Goal: Task Accomplishment & Management: Use online tool/utility

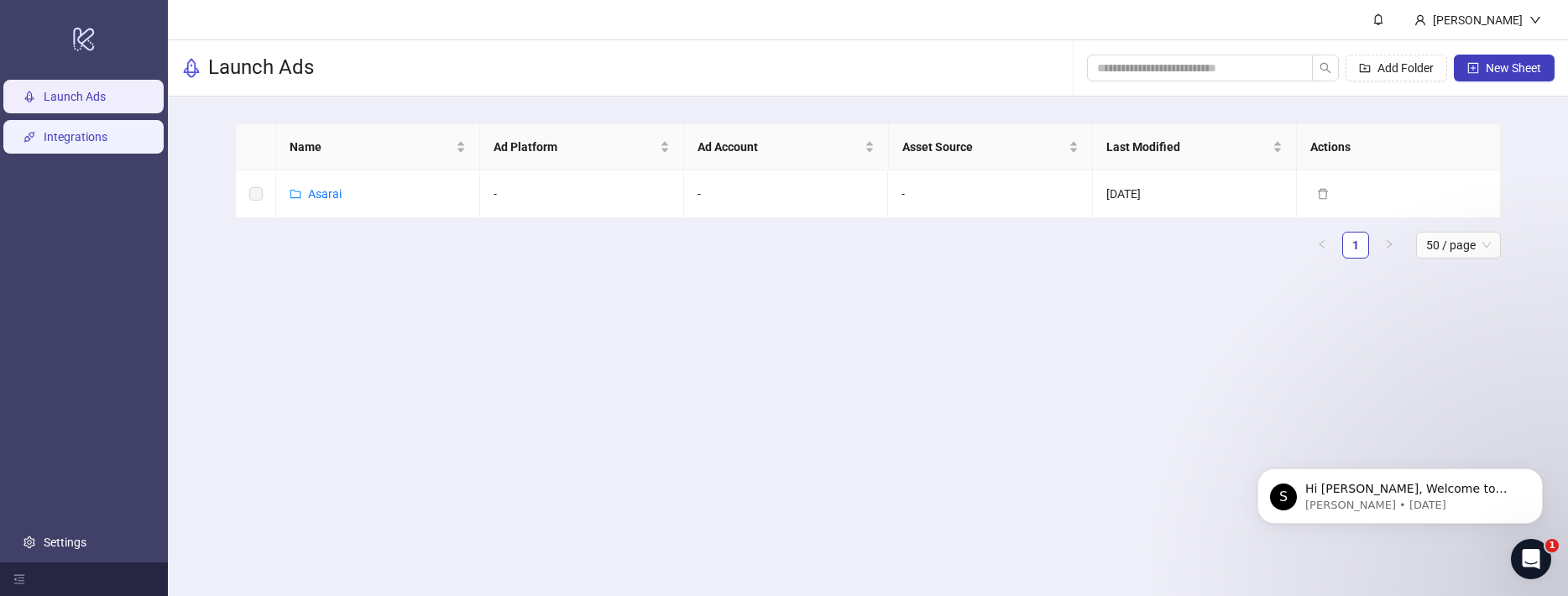
click at [75, 139] on link "Integrations" at bounding box center [75, 136] width 64 height 14
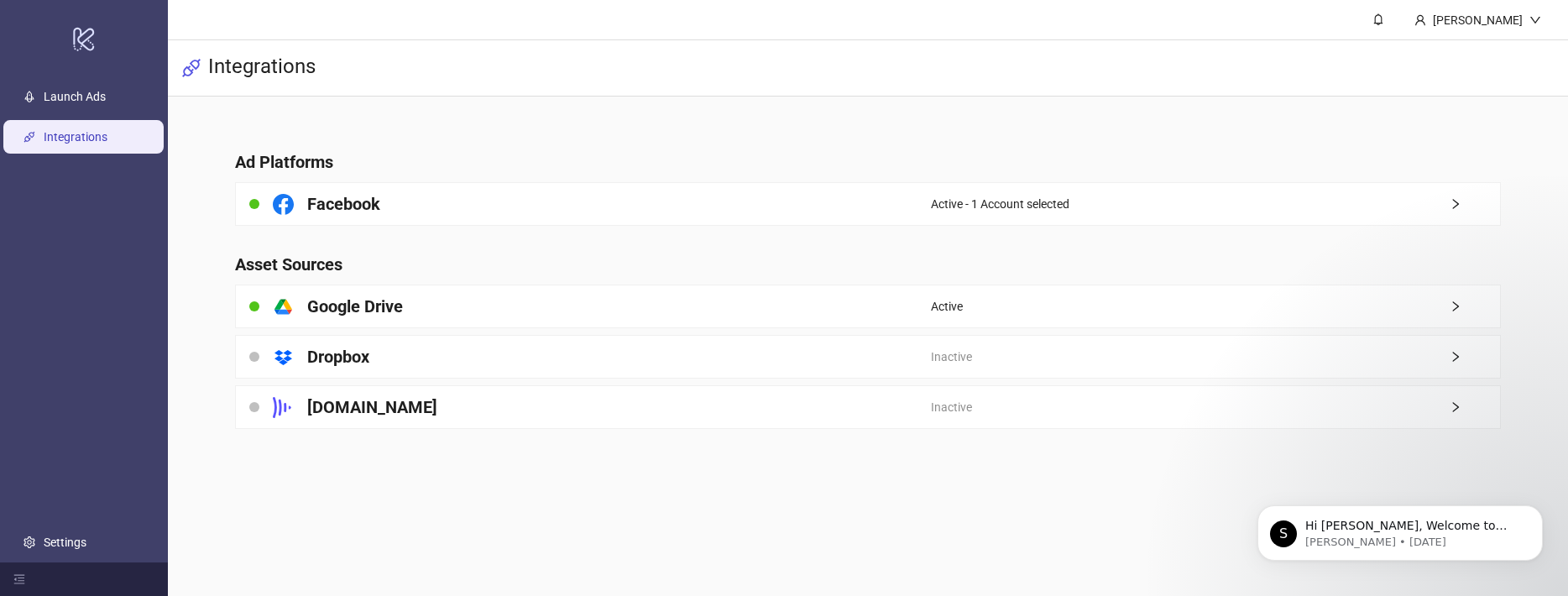
click at [278, 455] on main "Ad Platforms Facebook Active - 1 Account selected Asset Sources platform/google…" at bounding box center [868, 279] width 1292 height 366
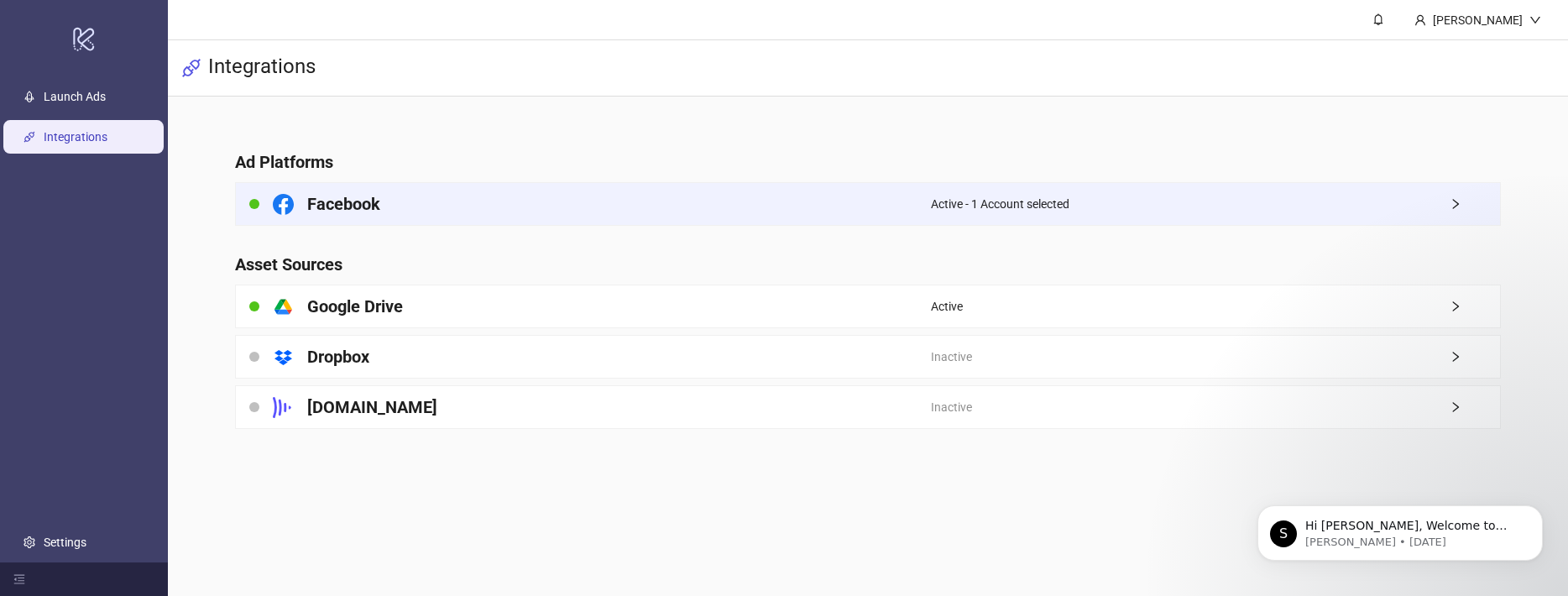
click at [407, 215] on div "Facebook" at bounding box center [583, 203] width 695 height 42
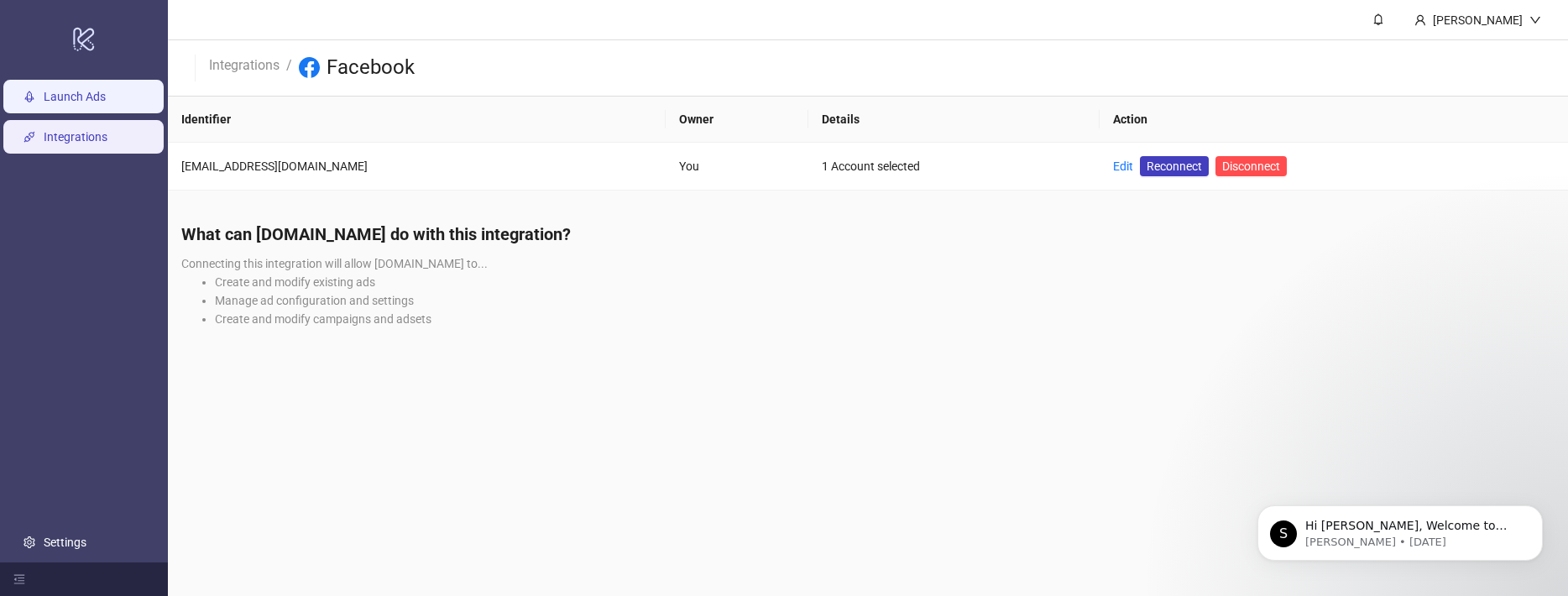
click at [83, 103] on link "Launch Ads" at bounding box center [74, 96] width 62 height 14
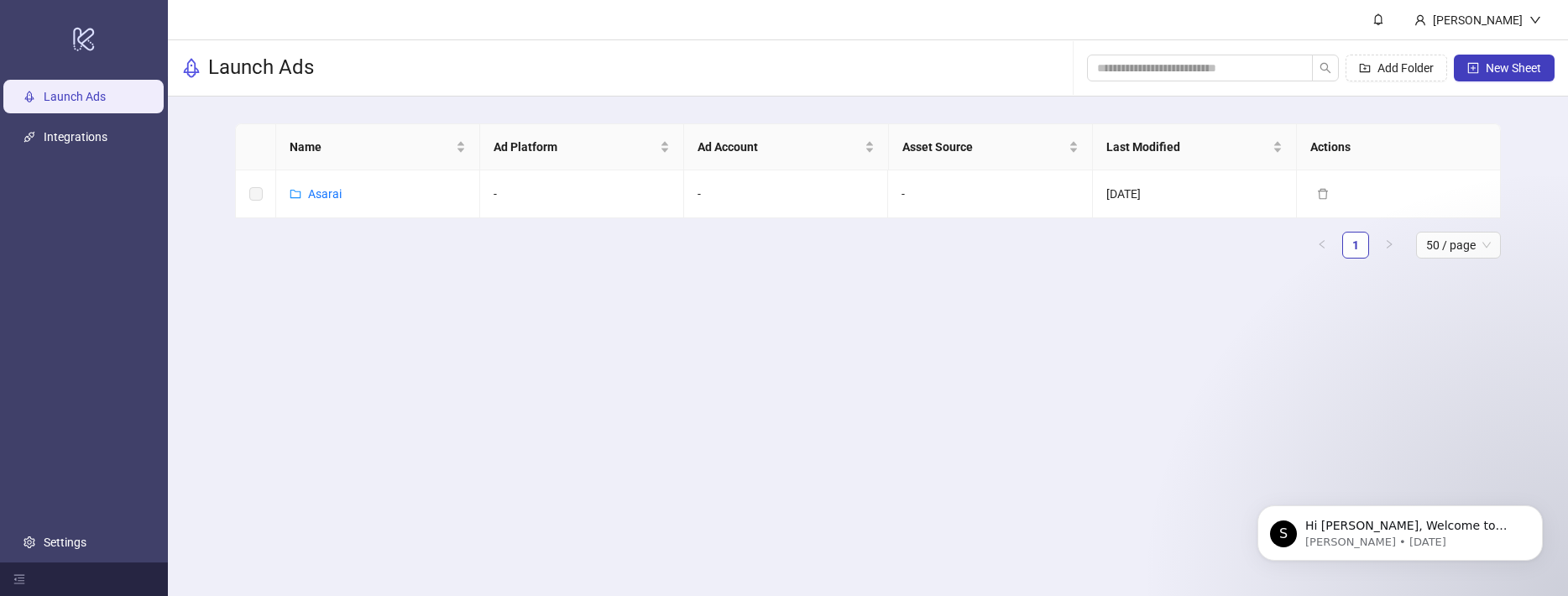
click at [419, 365] on main "Carmel Segal Launch Ads Add Folder New Sheet Name Ad Platform Ad Account Asset …" at bounding box center [868, 298] width 1400 height 596
click at [1377, 472] on html "S Hi Carmel, Welcome to Kitchn.io! 🎉 You’re all set to start launching ads effo…" at bounding box center [1400, 529] width 336 height 118
click at [1309, 458] on main "Carmel Segal Launch Ads Add Folder New Sheet Name Ad Platform Ad Account Asset …" at bounding box center [868, 298] width 1400 height 596
click at [1259, 466] on div "S Hi Carmel, Welcome to Kitchn.io! 🎉 You’re all set to start launching ads effo…" at bounding box center [1399, 456] width 309 height 210
click at [1251, 394] on main "Carmel Segal Launch Ads Add Folder New Sheet Name Ad Platform Ad Account Asset …" at bounding box center [868, 298] width 1400 height 596
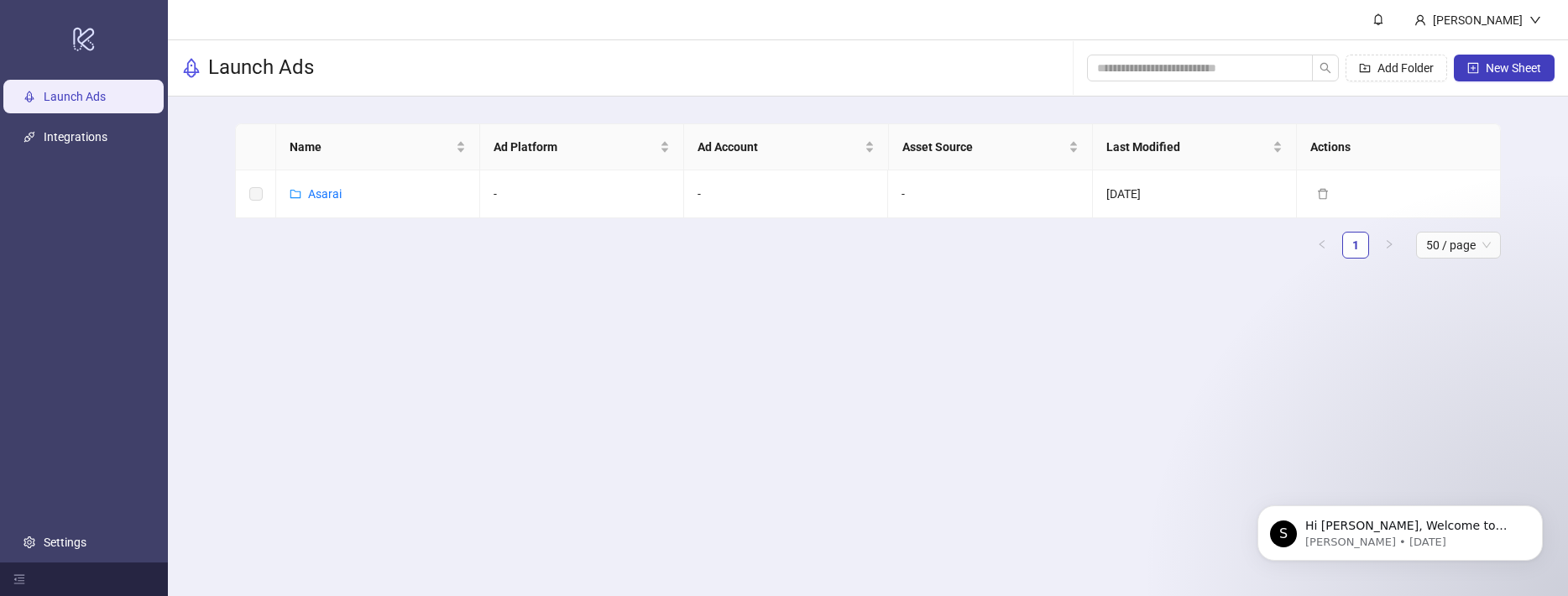
click at [788, 386] on main "Carmel Segal Launch Ads Add Folder New Sheet Name Ad Platform Ad Account Asset …" at bounding box center [868, 298] width 1400 height 596
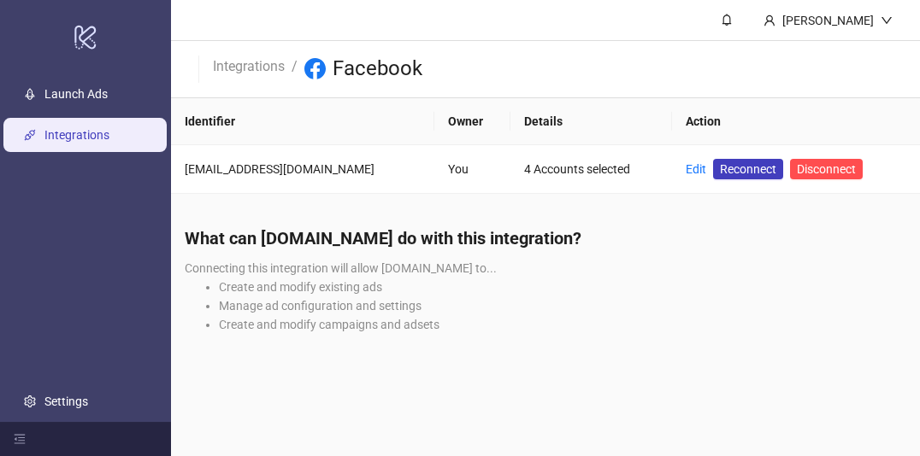
click at [80, 128] on link "Integrations" at bounding box center [76, 135] width 65 height 14
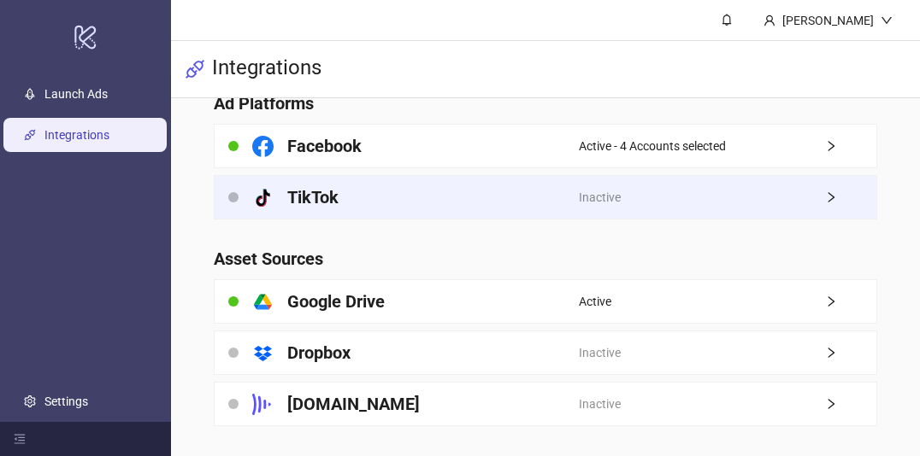
scroll to position [66, 0]
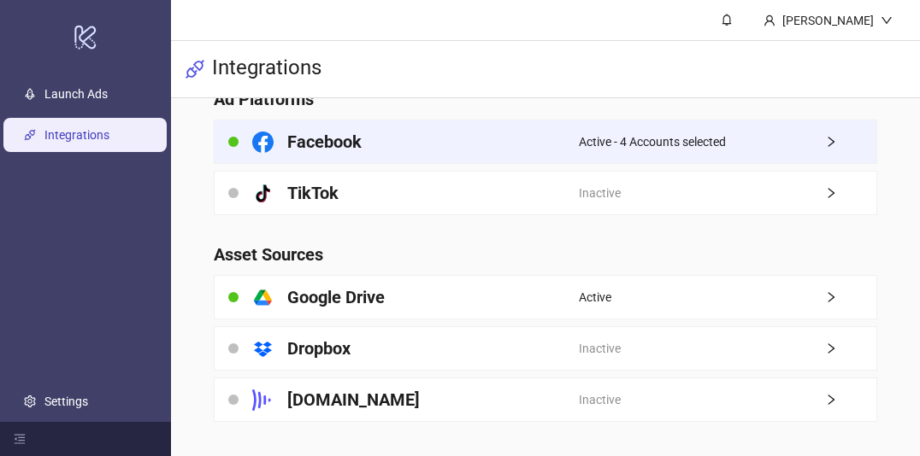
click at [641, 144] on span "Active - 4 Accounts selected" at bounding box center [652, 141] width 147 height 19
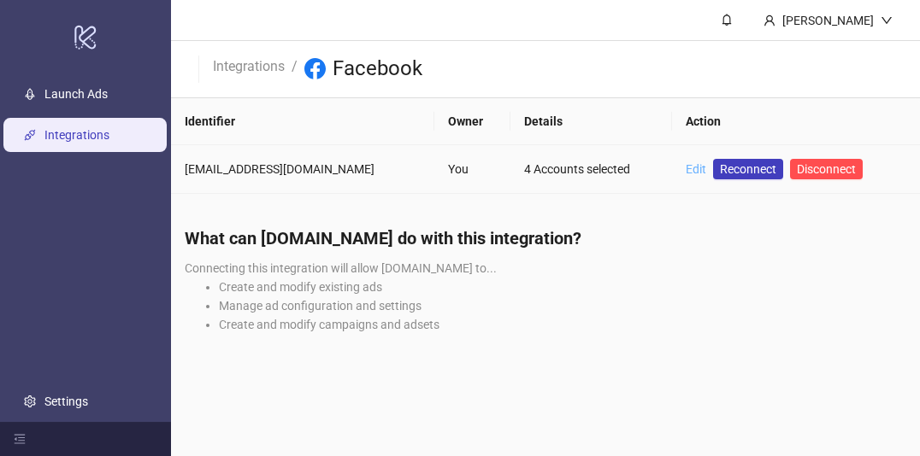
click at [685, 168] on link "Edit" at bounding box center [695, 169] width 21 height 14
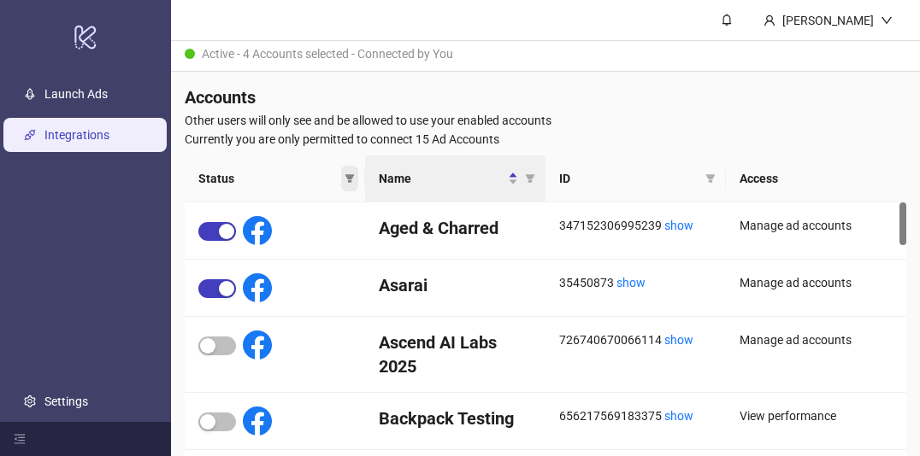
scroll to position [67, 0]
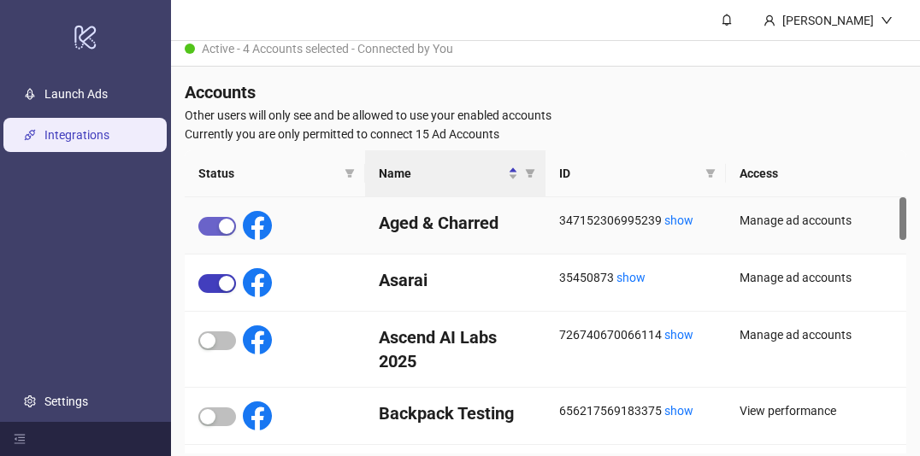
click at [224, 226] on div "button" at bounding box center [226, 226] width 15 height 15
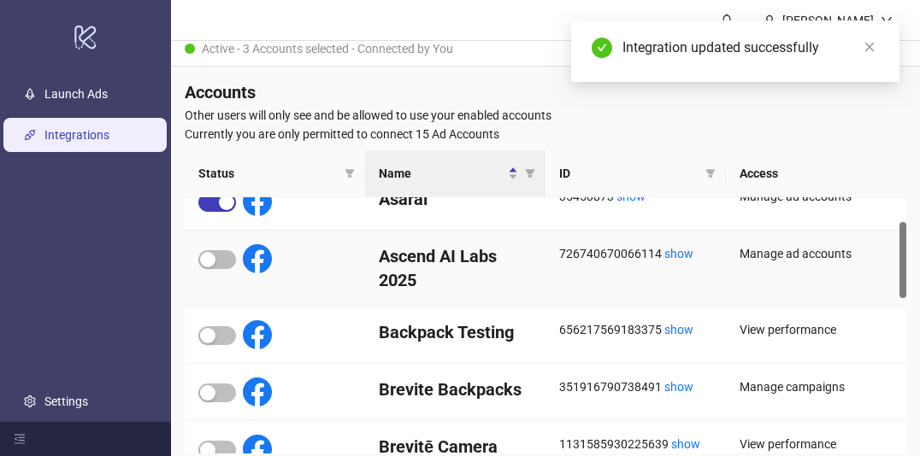
scroll to position [83, 0]
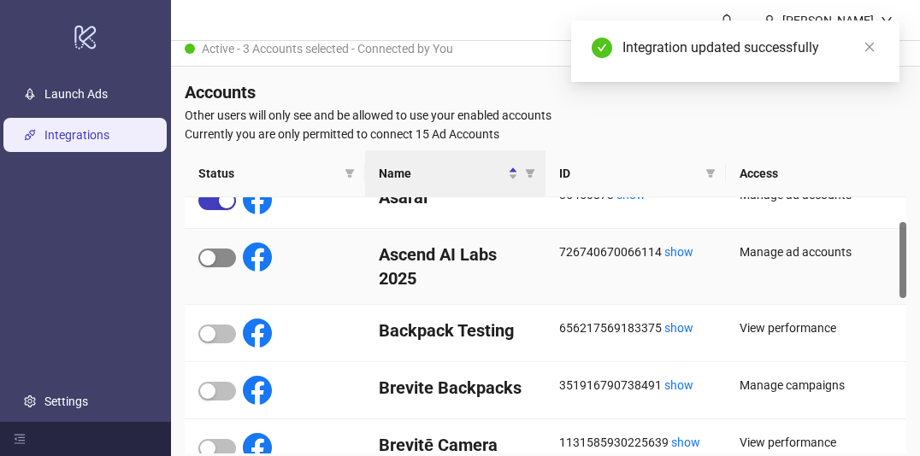
click at [215, 253] on div "button" at bounding box center [207, 257] width 15 height 15
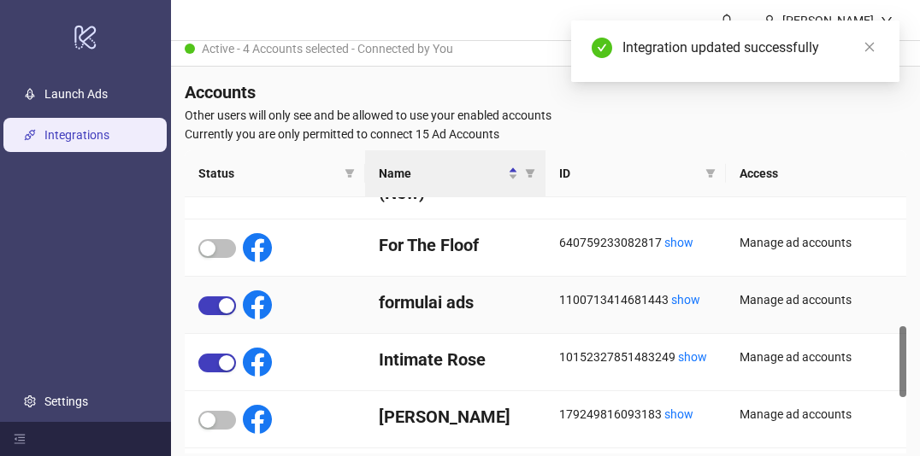
scroll to position [462, 0]
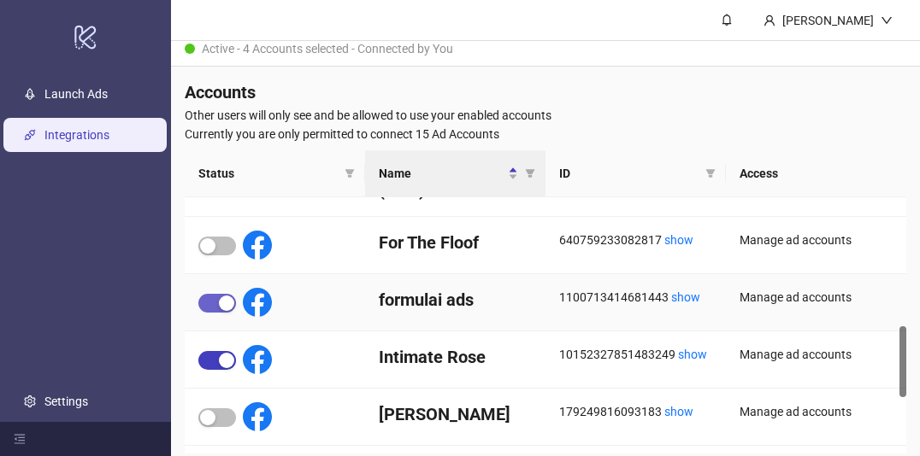
click at [228, 296] on div "button" at bounding box center [226, 303] width 15 height 15
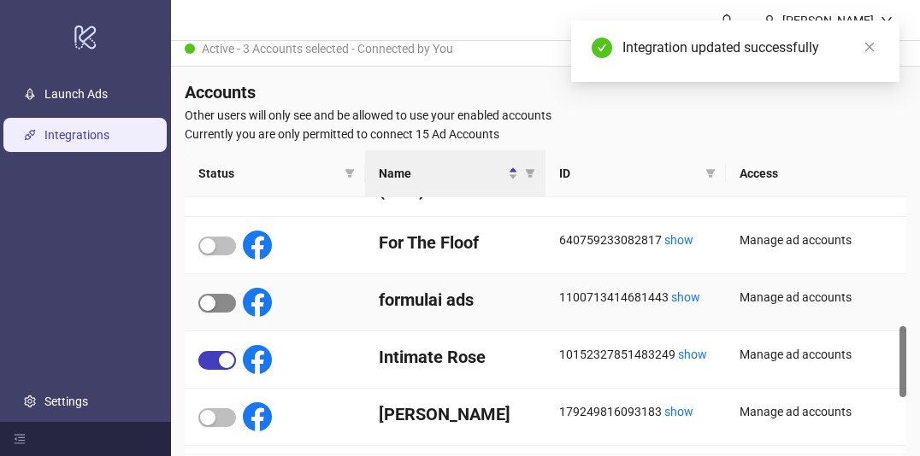
scroll to position [528, 0]
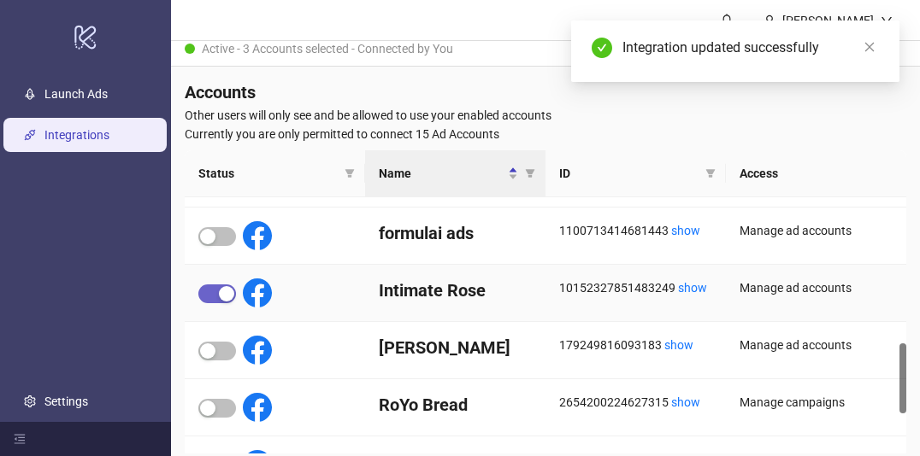
click at [233, 287] on div "button" at bounding box center [226, 293] width 15 height 15
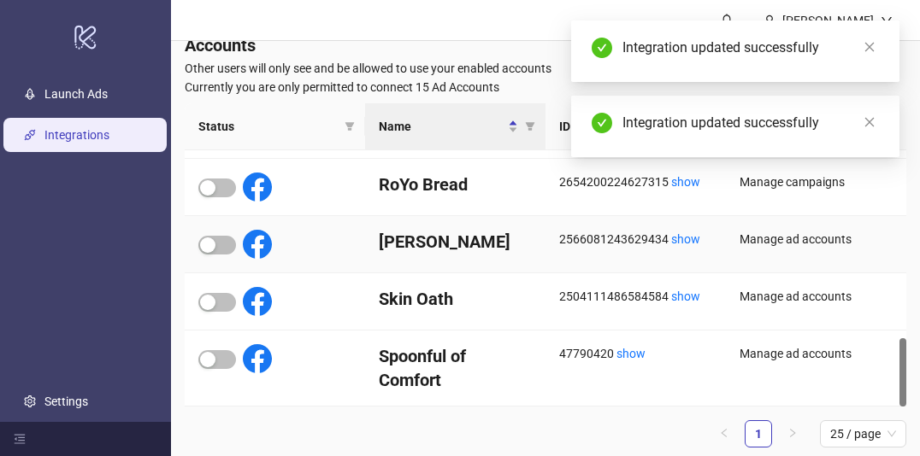
scroll to position [132, 0]
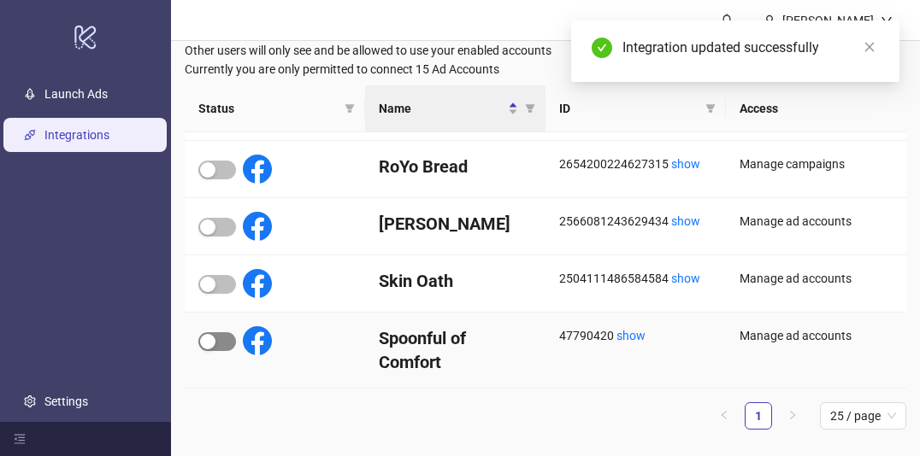
click at [215, 345] on span "button" at bounding box center [217, 341] width 38 height 19
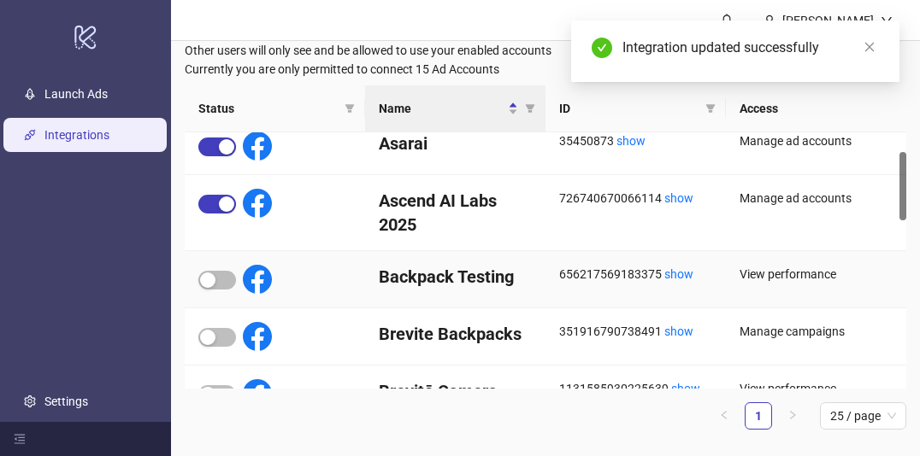
scroll to position [0, 0]
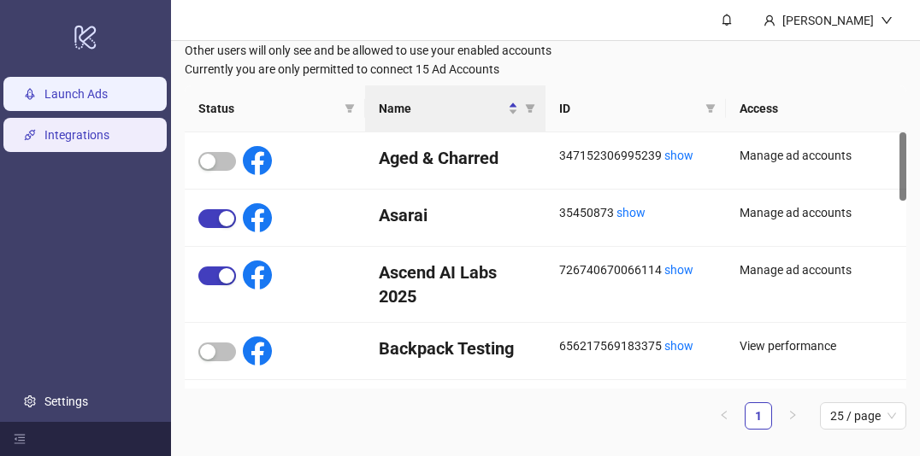
click at [54, 91] on link "Launch Ads" at bounding box center [75, 94] width 63 height 14
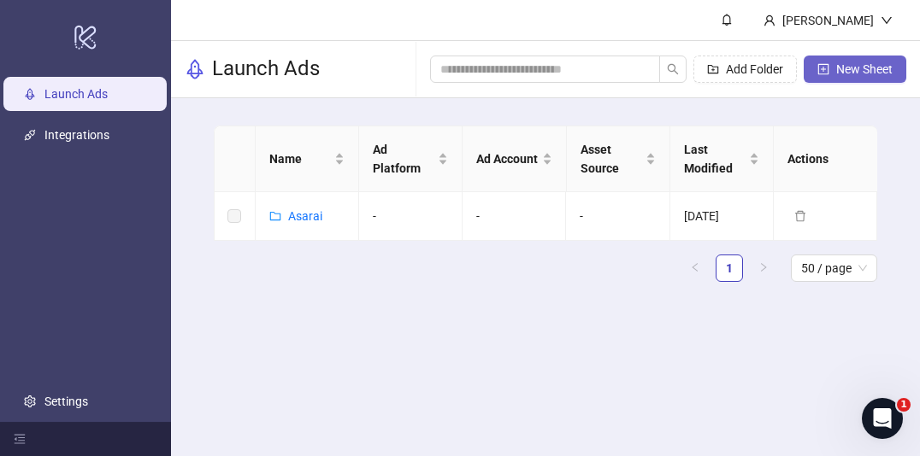
click at [855, 74] on span "New Sheet" at bounding box center [864, 69] width 56 height 14
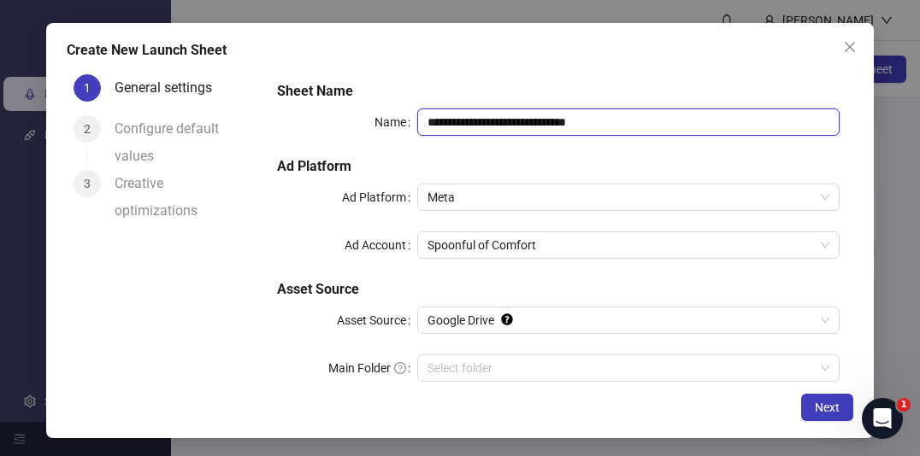
click at [482, 120] on input "**********" at bounding box center [628, 122] width 422 height 27
drag, startPoint x: 635, startPoint y: 123, endPoint x: 397, endPoint y: 118, distance: 238.5
click at [397, 118] on div "**********" at bounding box center [558, 122] width 562 height 27
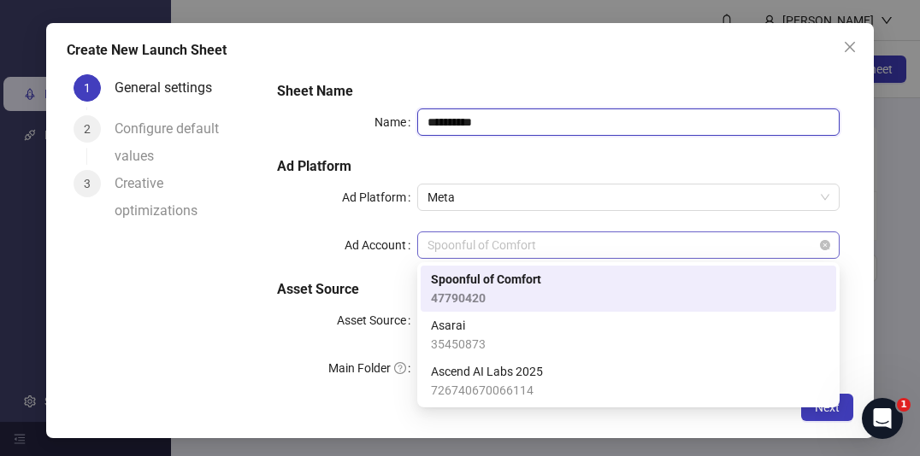
click at [631, 246] on span "Spoonful of Comfort" at bounding box center [628, 245] width 402 height 26
type input "**********"
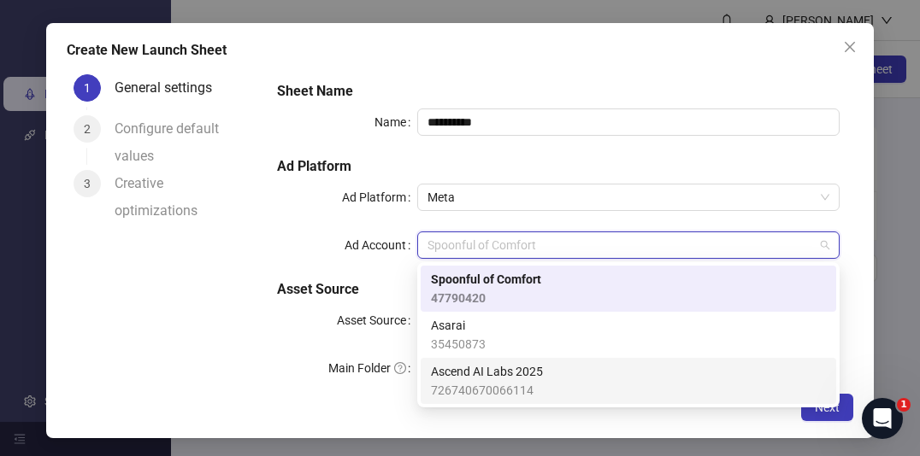
click at [570, 380] on div "Ascend AI Labs 2025 726740670066114" at bounding box center [628, 381] width 395 height 38
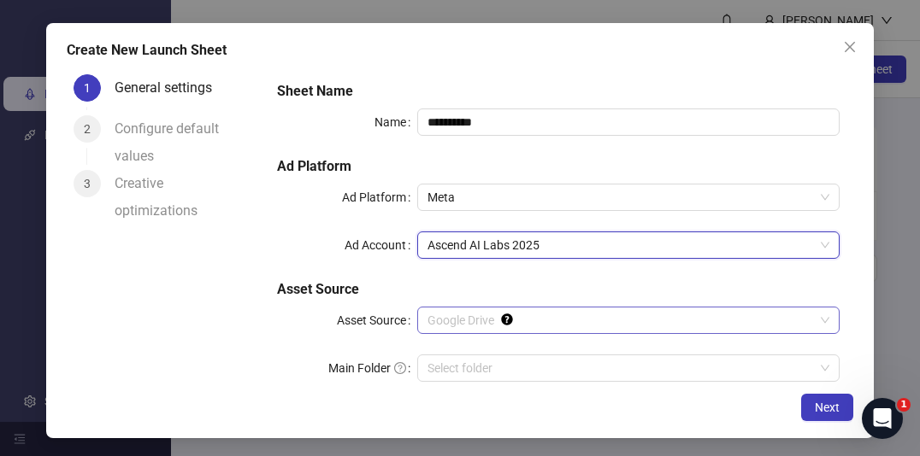
click at [491, 321] on span "Google Drive" at bounding box center [628, 321] width 402 height 26
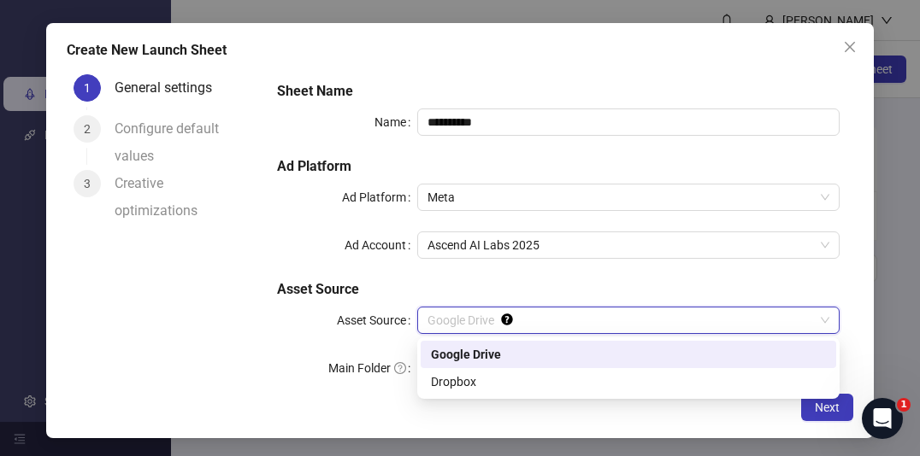
click at [533, 355] on div "Google Drive" at bounding box center [628, 354] width 395 height 19
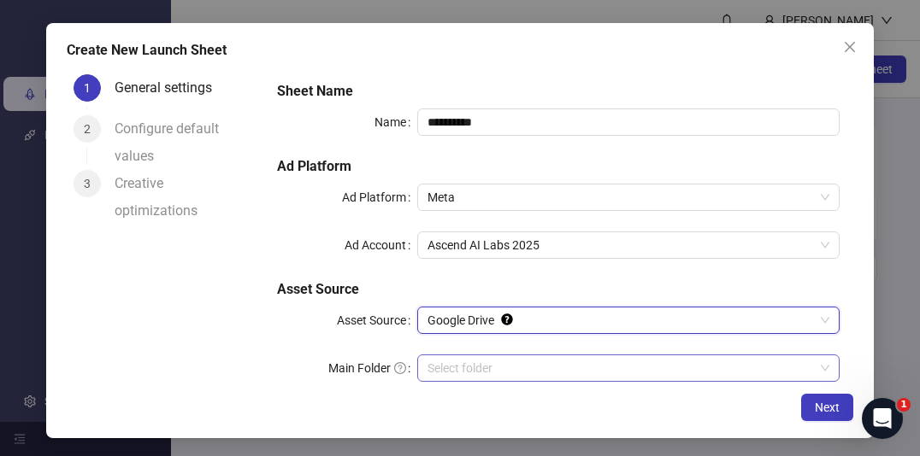
click at [524, 368] on input "Main Folder" at bounding box center [620, 369] width 386 height 26
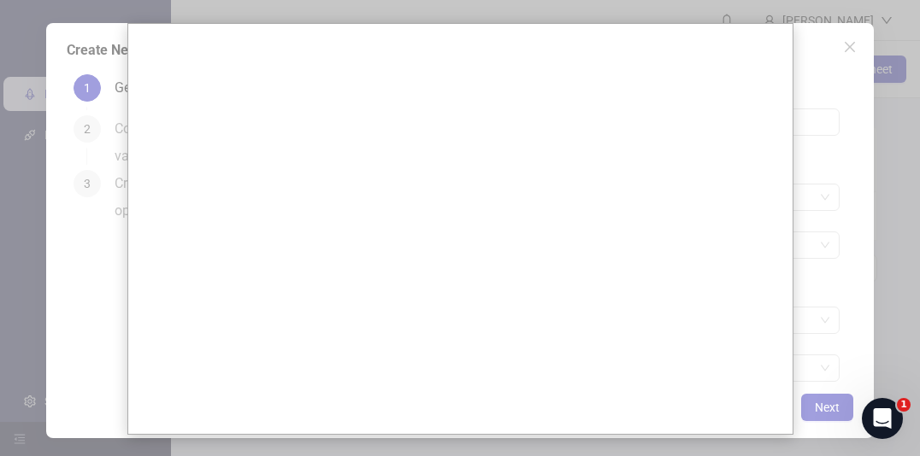
click at [818, 312] on div at bounding box center [460, 228] width 920 height 456
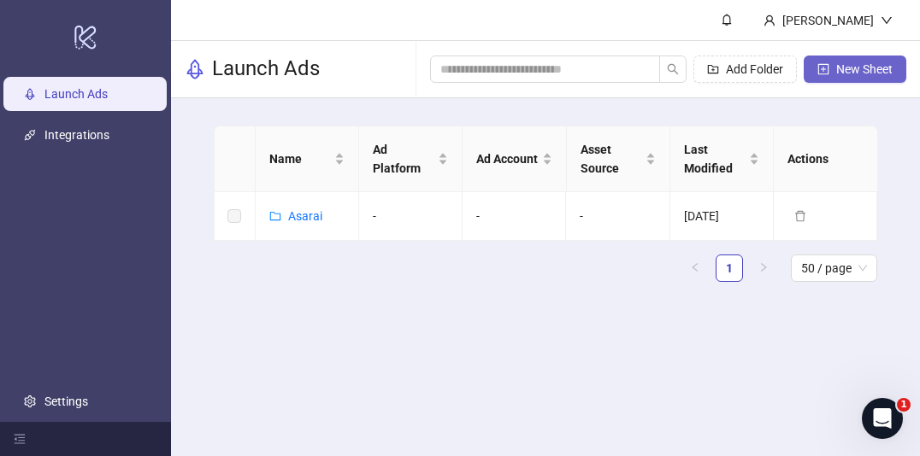
click at [838, 70] on span "New Sheet" at bounding box center [864, 69] width 56 height 14
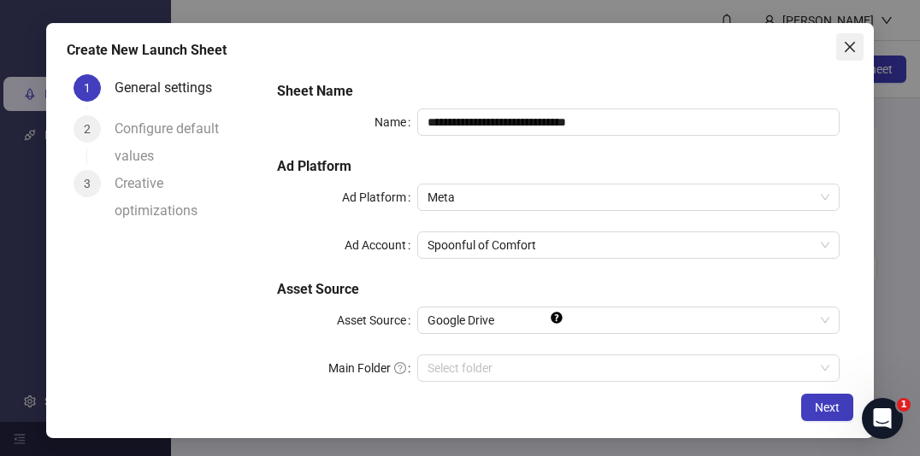
click at [862, 49] on span "Close" at bounding box center [849, 47] width 27 height 14
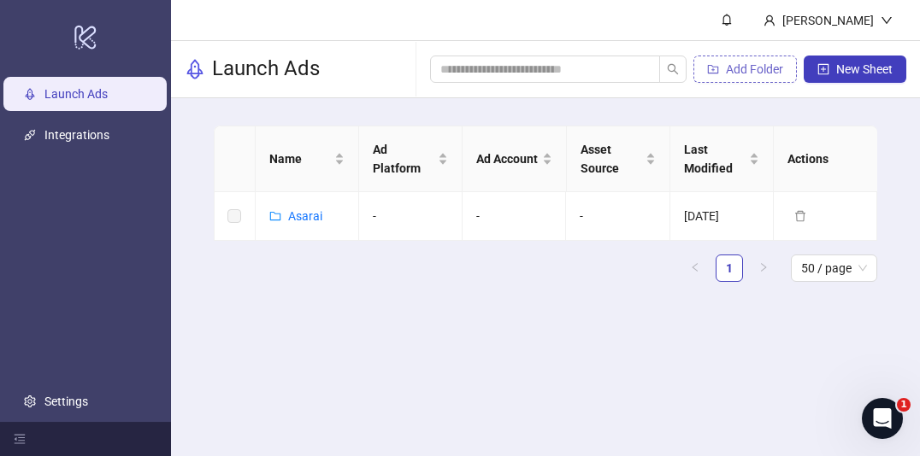
click at [729, 69] on span "Add Folder" at bounding box center [754, 69] width 57 height 14
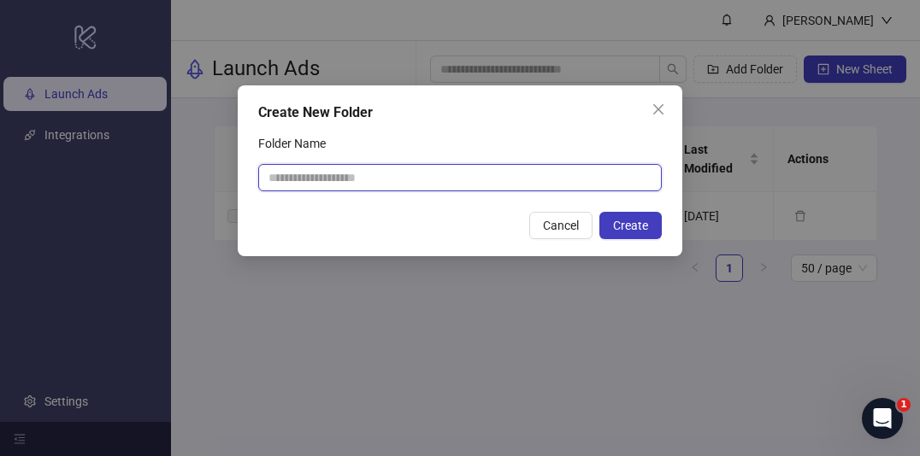
click at [418, 186] on div at bounding box center [459, 177] width 403 height 27
type input "**********"
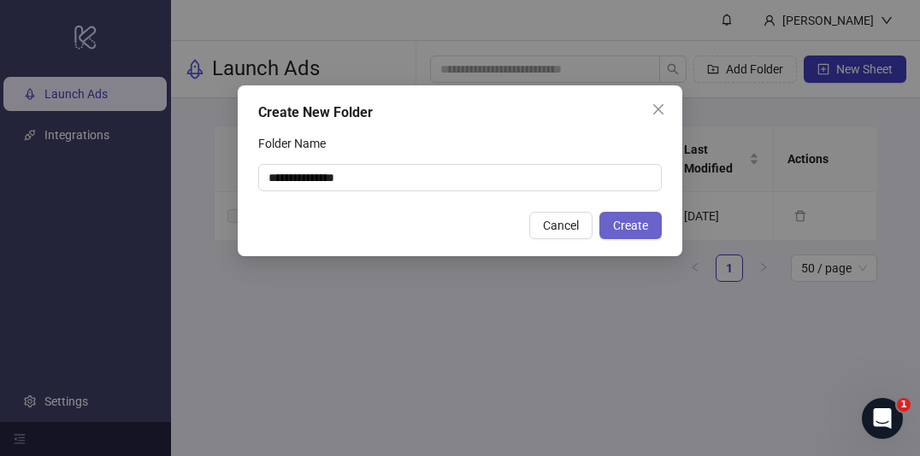
click at [644, 228] on span "Create" at bounding box center [630, 226] width 35 height 14
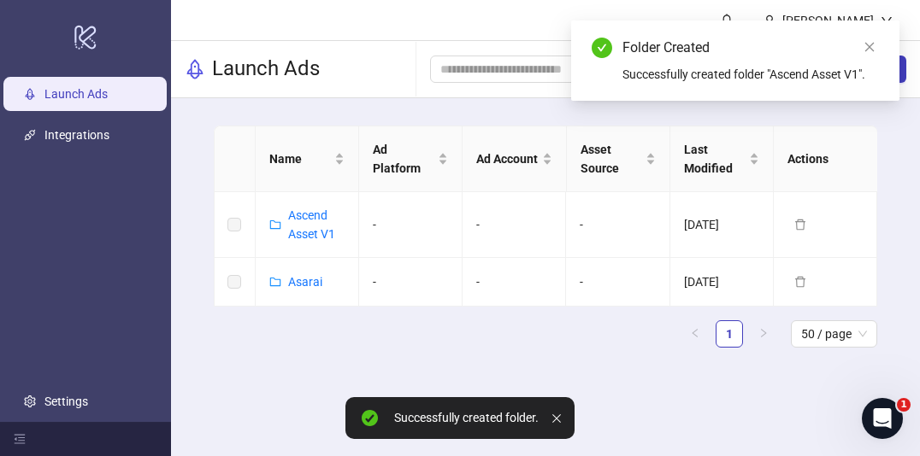
drag, startPoint x: 410, startPoint y: 314, endPoint x: 403, endPoint y: 304, distance: 12.1
click at [408, 311] on div "Name Ad Platform Ad Account Asset Source Last Modified Actions Ascend Asset V1 …" at bounding box center [546, 237] width 664 height 222
click at [310, 228] on link "Ascend Asset V1" at bounding box center [311, 225] width 47 height 32
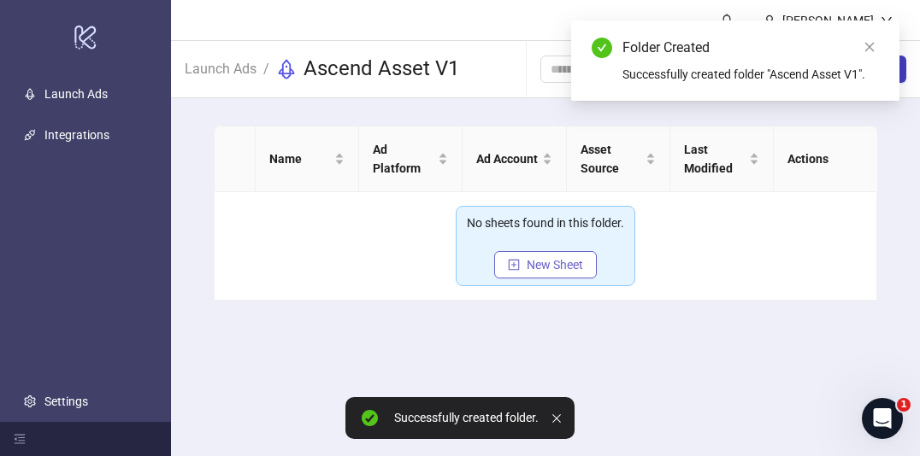
click at [542, 261] on span "New Sheet" at bounding box center [555, 265] width 56 height 14
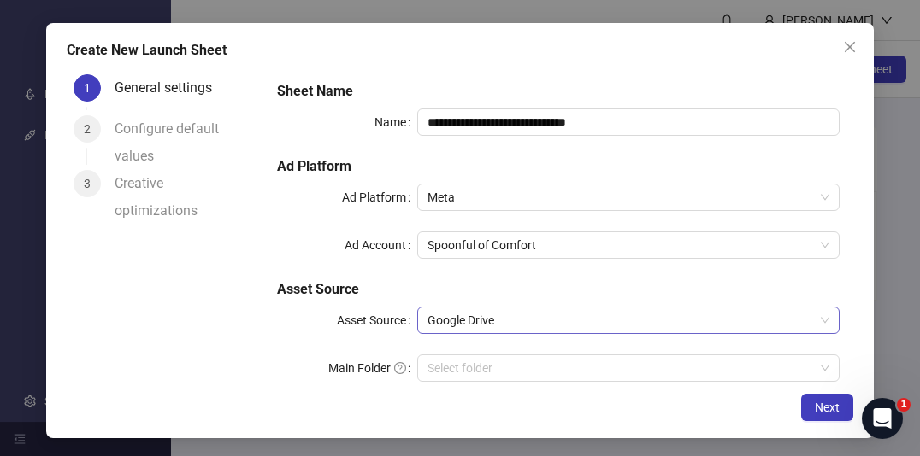
click at [494, 321] on span "Google Drive" at bounding box center [628, 321] width 402 height 26
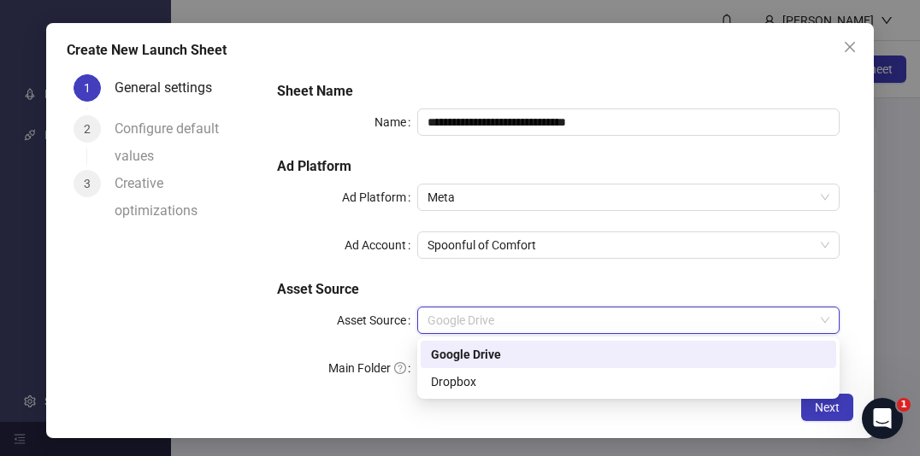
click at [500, 354] on div "Google Drive" at bounding box center [628, 354] width 395 height 19
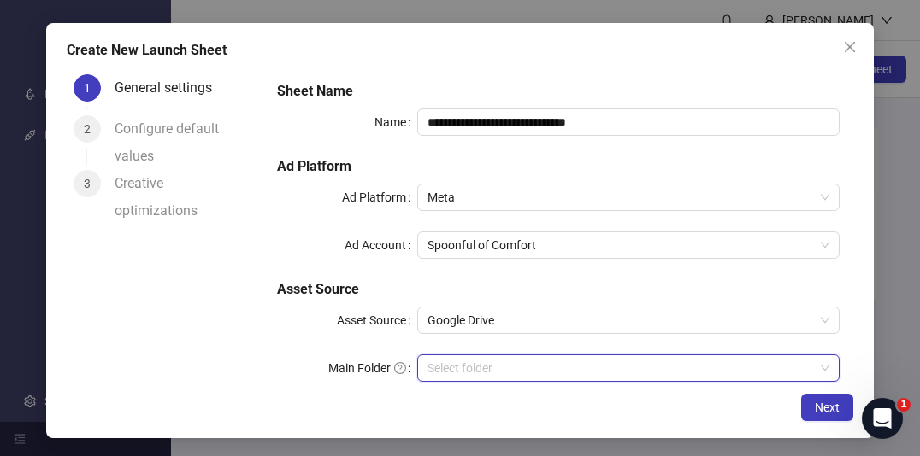
click at [484, 368] on input "Main Folder" at bounding box center [620, 369] width 386 height 26
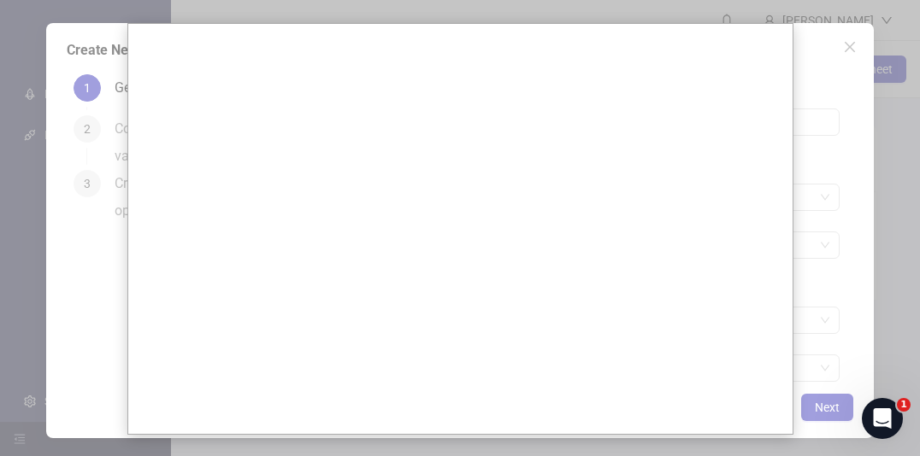
click at [843, 54] on div at bounding box center [460, 228] width 920 height 456
